Goal: Navigation & Orientation: Go to known website

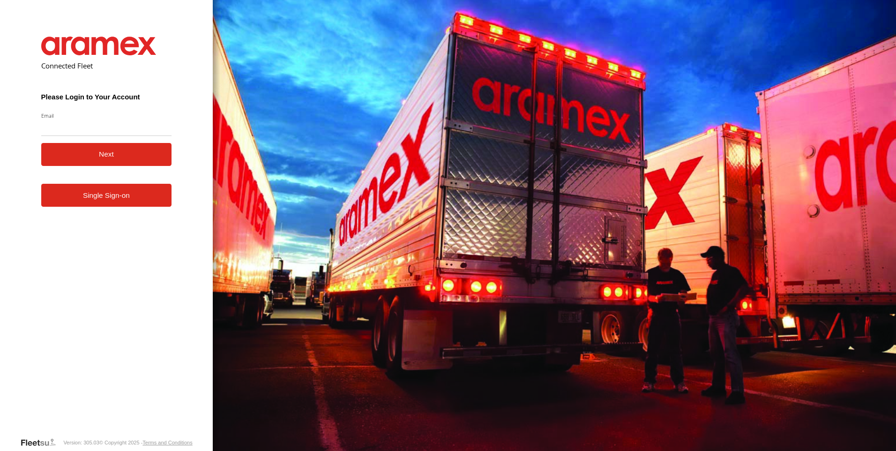
type input "**********"
click at [124, 157] on button "Next" at bounding box center [106, 154] width 131 height 23
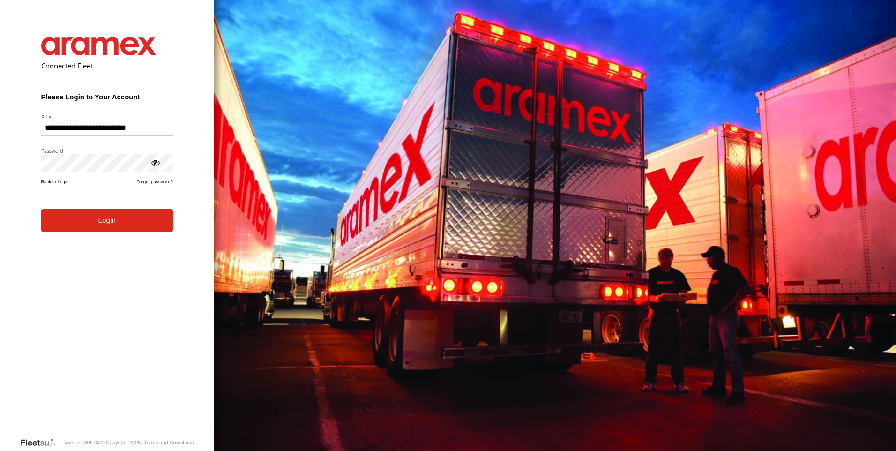
click at [41, 209] on button "Login" at bounding box center [107, 220] width 132 height 23
